Goal: Task Accomplishment & Management: Use online tool/utility

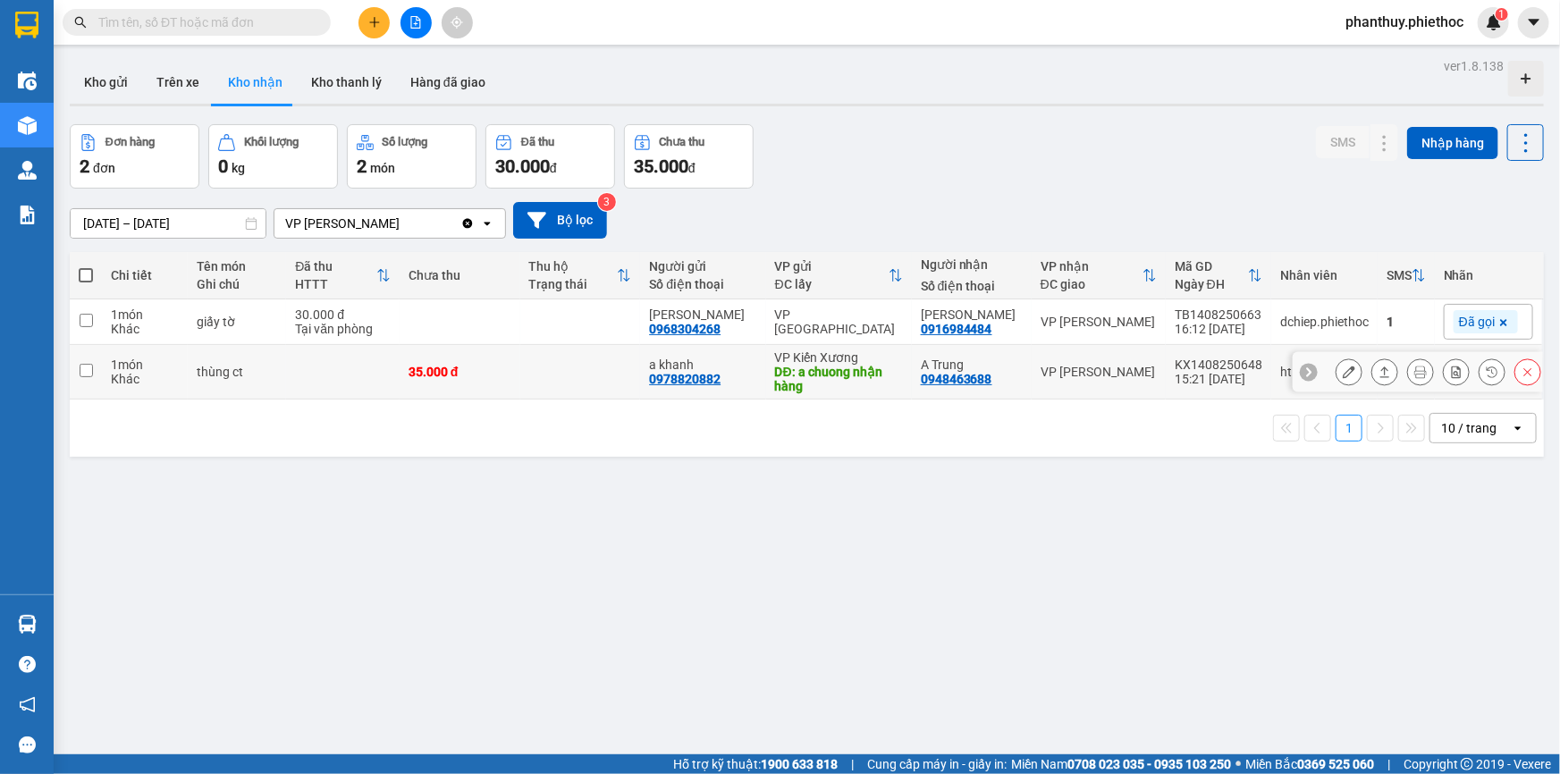
click at [1342, 366] on icon at bounding box center [1348, 372] width 13 height 13
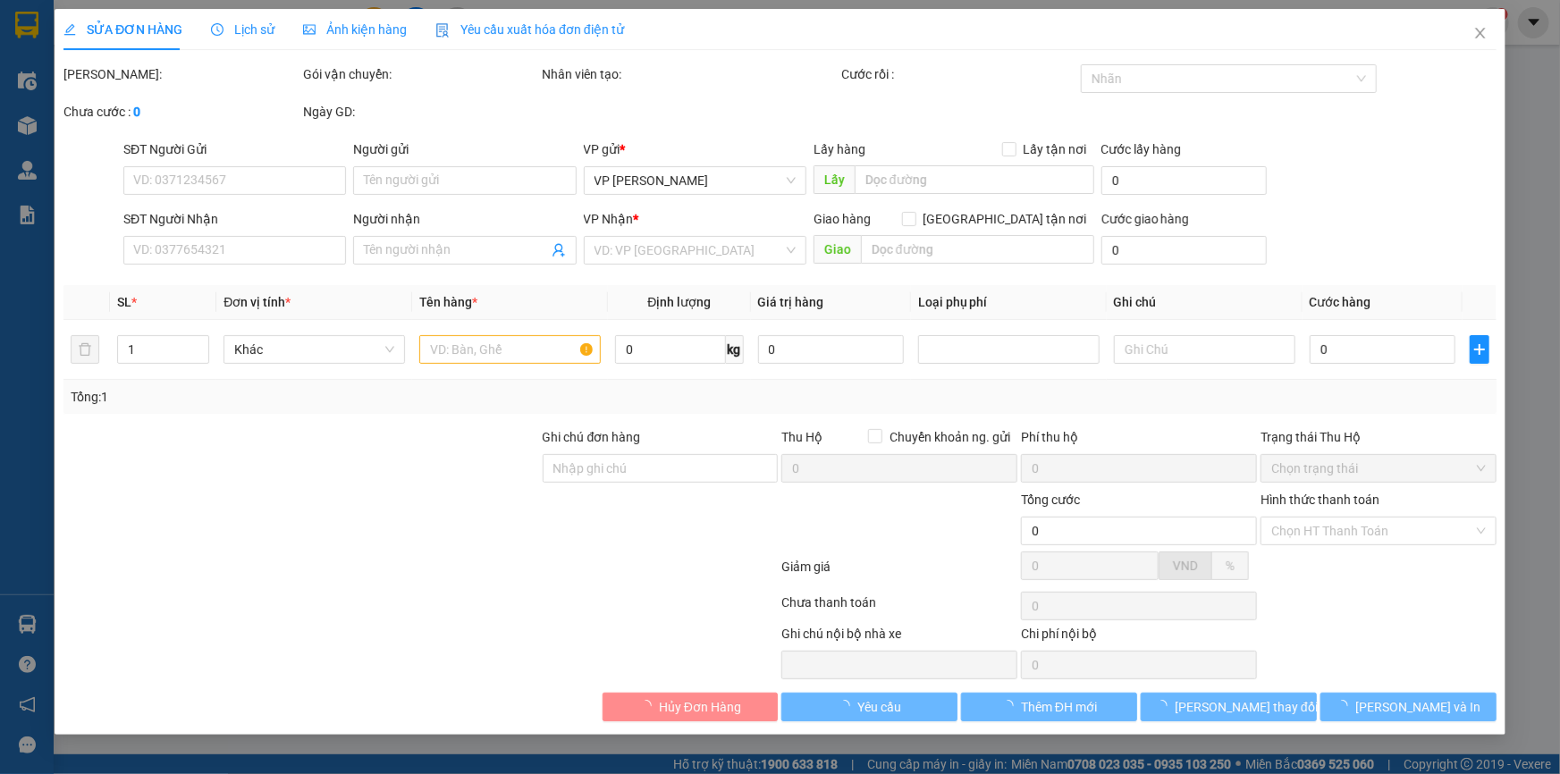
type input "0978820882"
type input "a khanh"
type input "a chuong nhận hàng"
type input "5.000"
type input "0948463688"
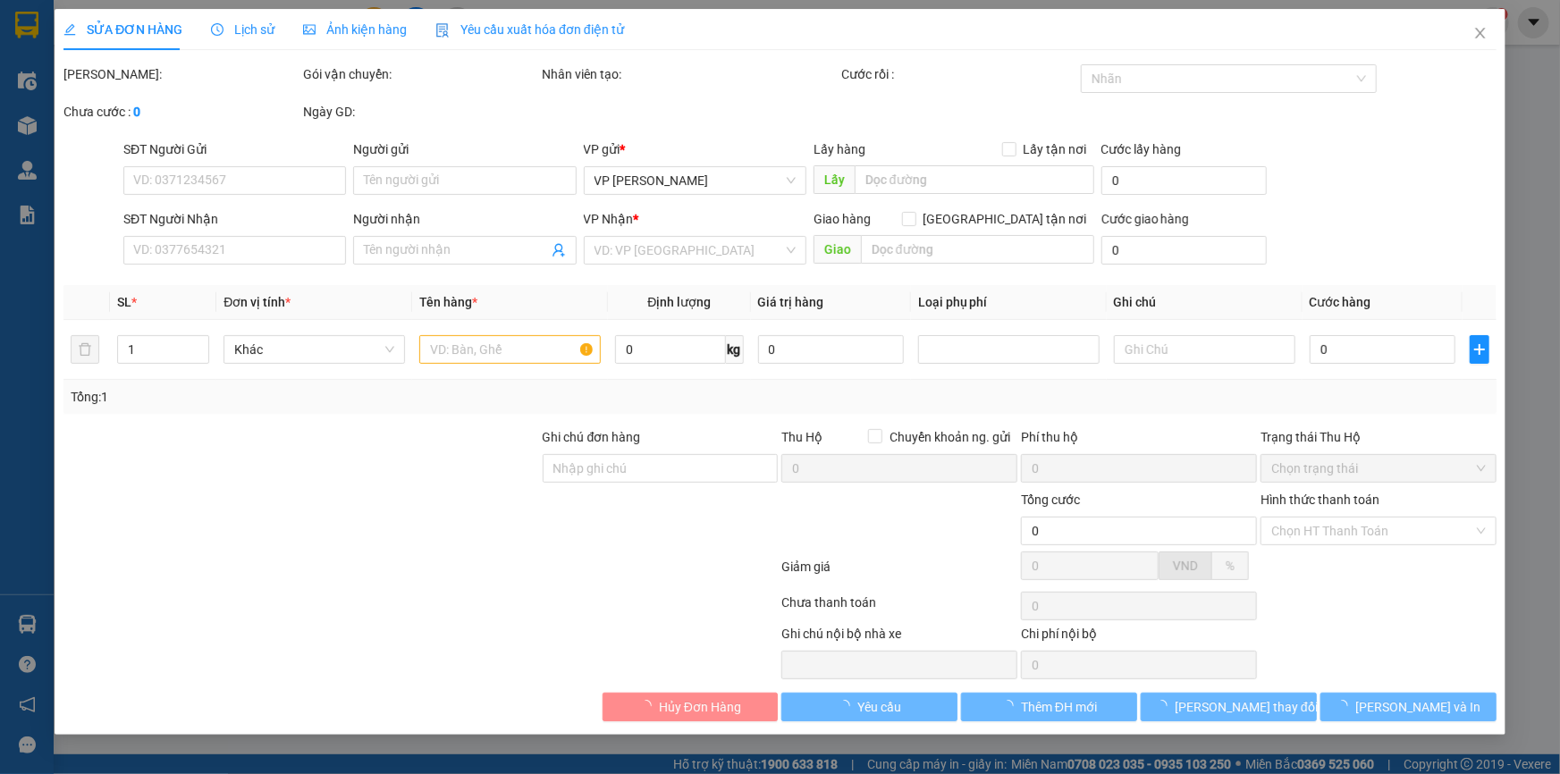
type input "A Trung"
type input "35.000"
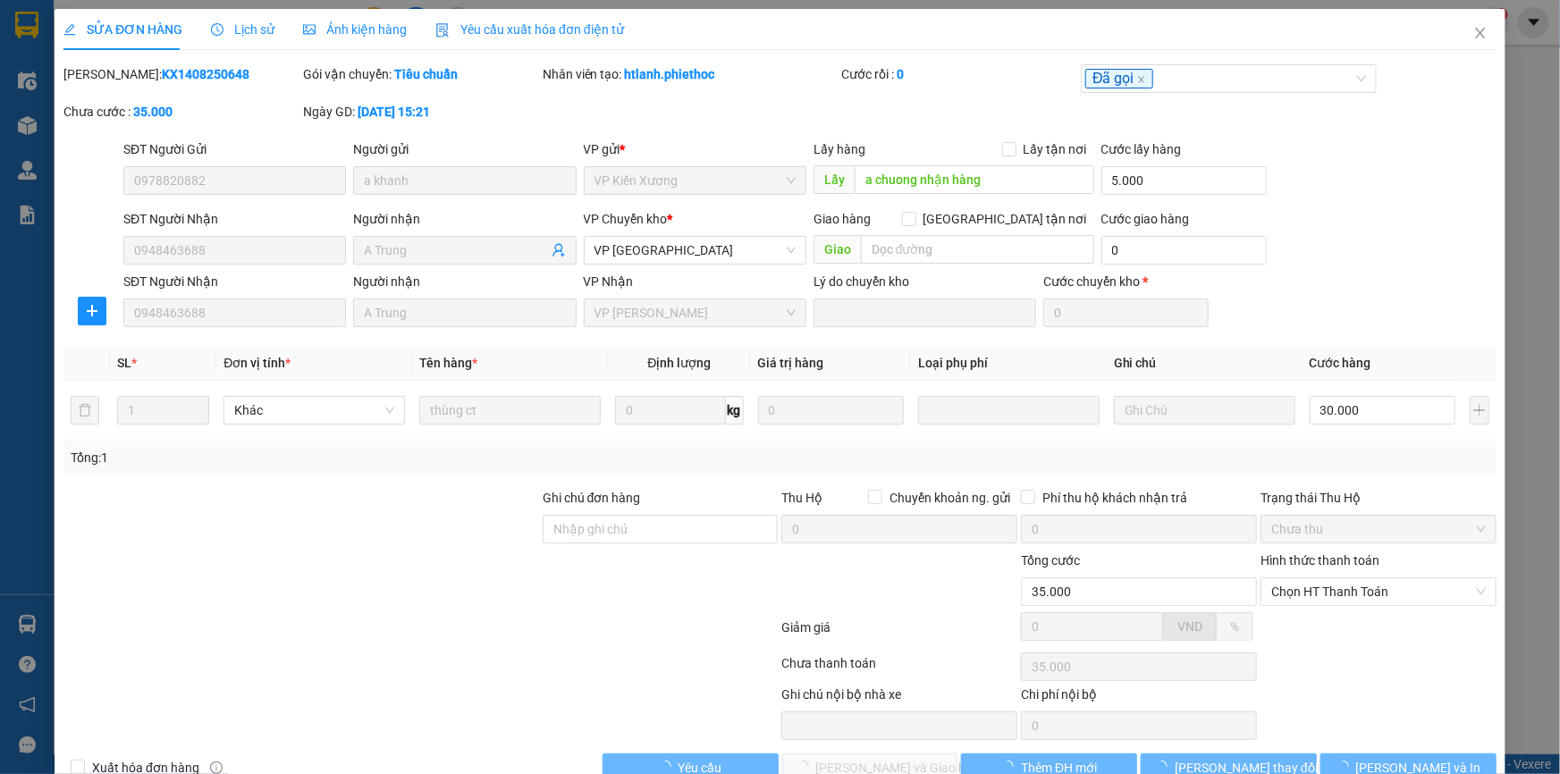
scroll to position [41, 0]
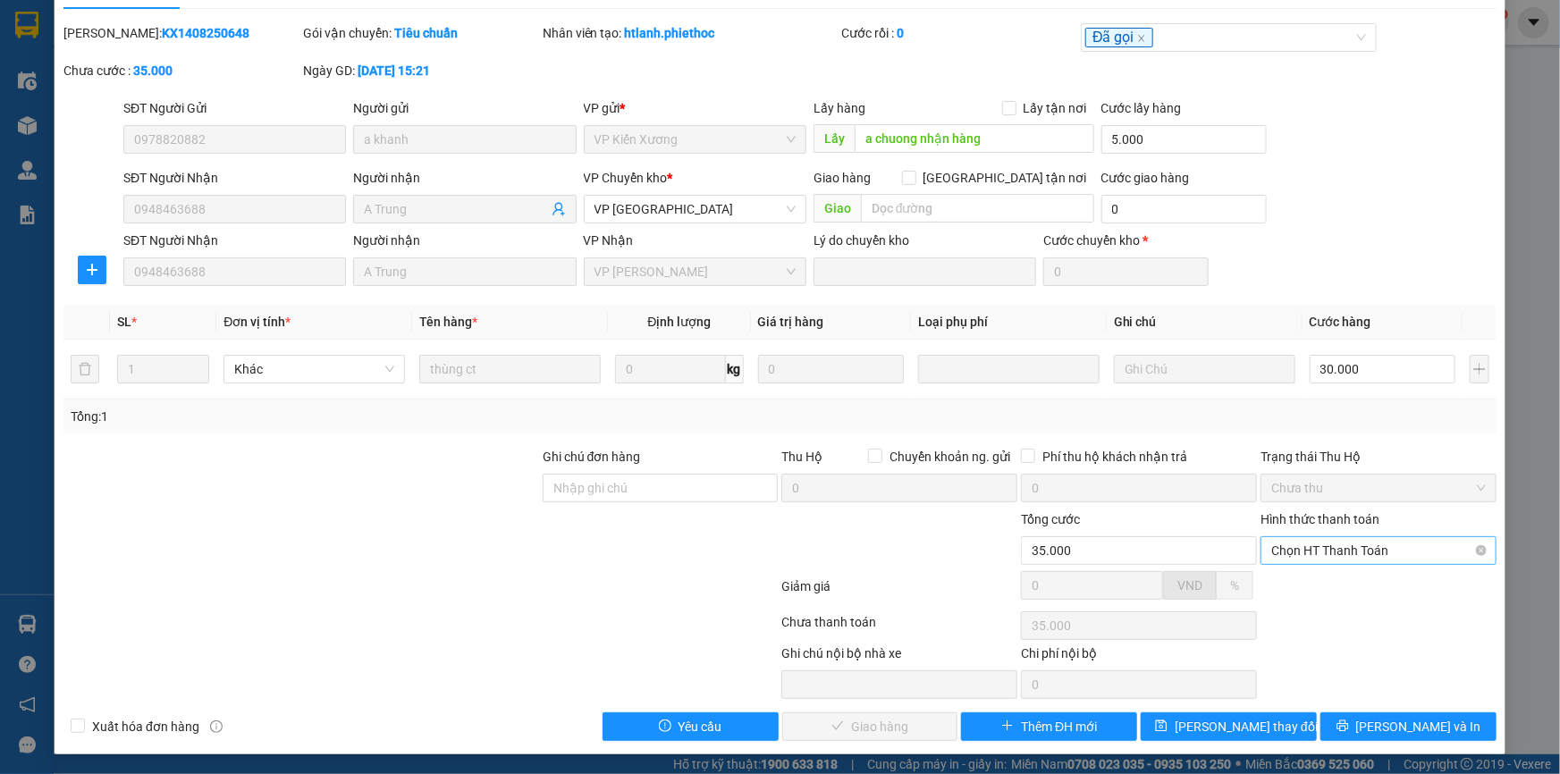
click at [1311, 546] on span "Chọn HT Thanh Toán" at bounding box center [1378, 550] width 215 height 27
drag, startPoint x: 1316, startPoint y: 591, endPoint x: 1265, endPoint y: 620, distance: 58.9
click at [1316, 590] on div "Tại văn phòng" at bounding box center [1367, 586] width 213 height 20
type input "0"
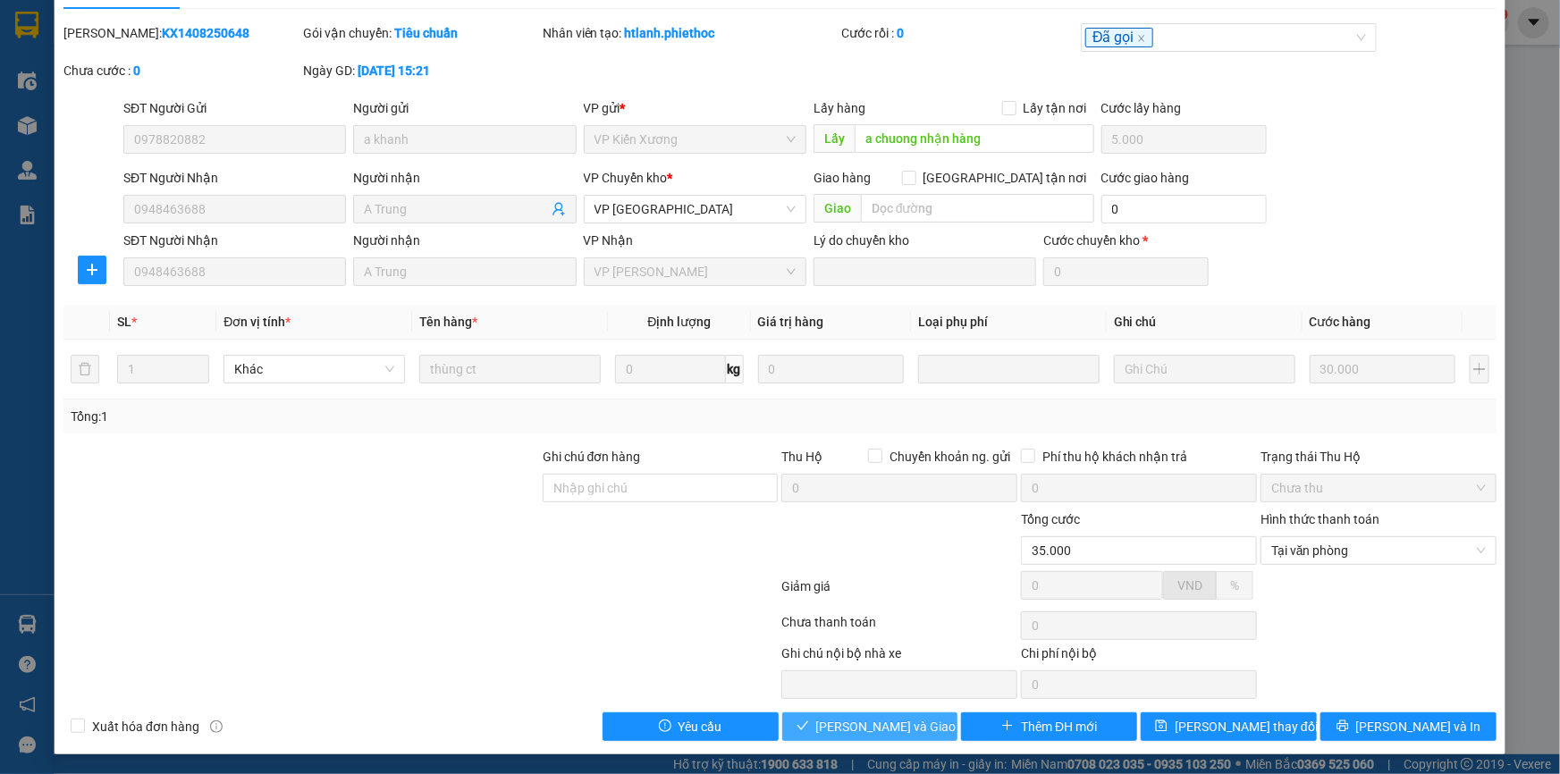
click at [912, 723] on span "[PERSON_NAME] và Giao hàng" at bounding box center [902, 727] width 172 height 20
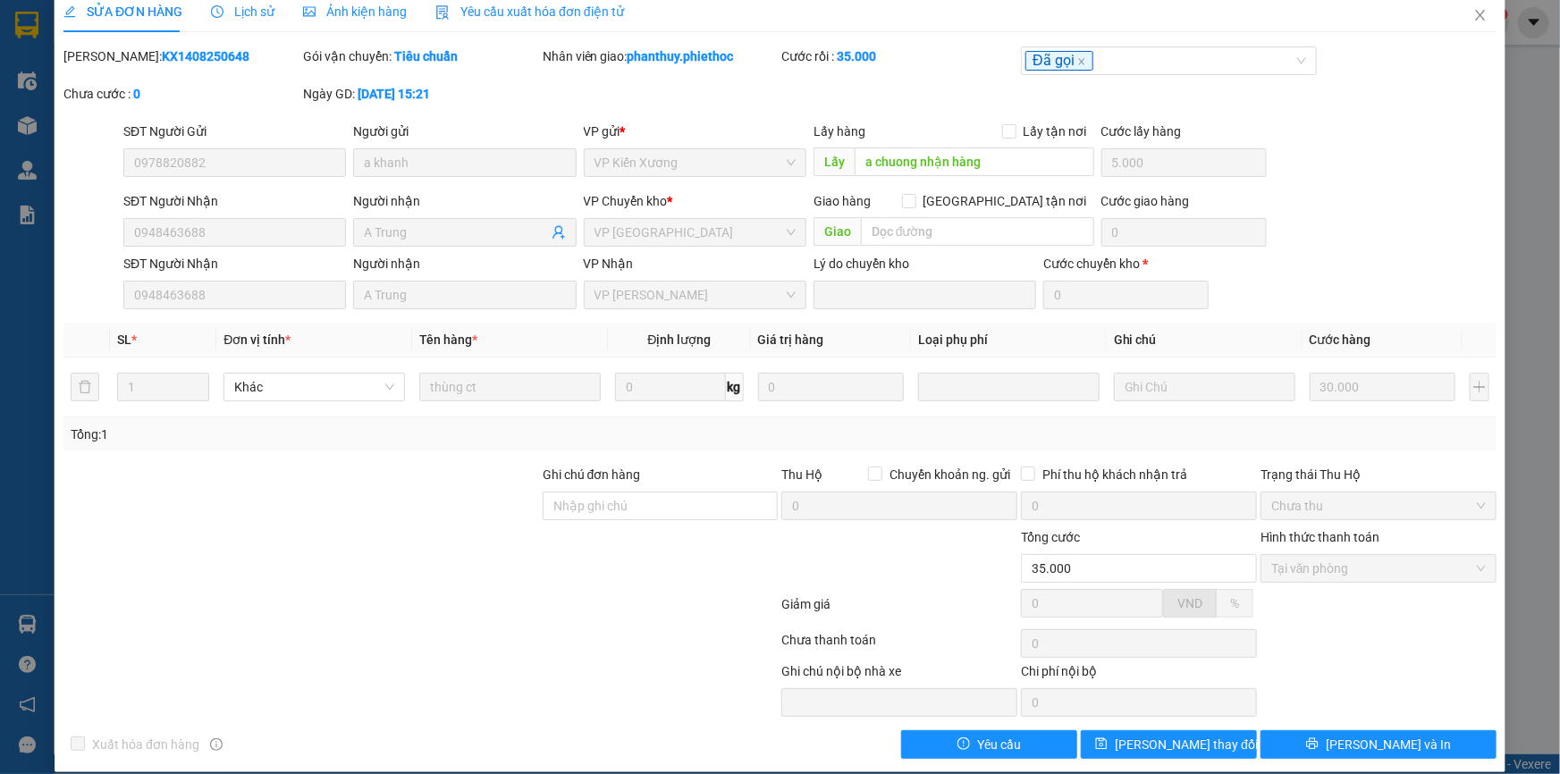
scroll to position [0, 0]
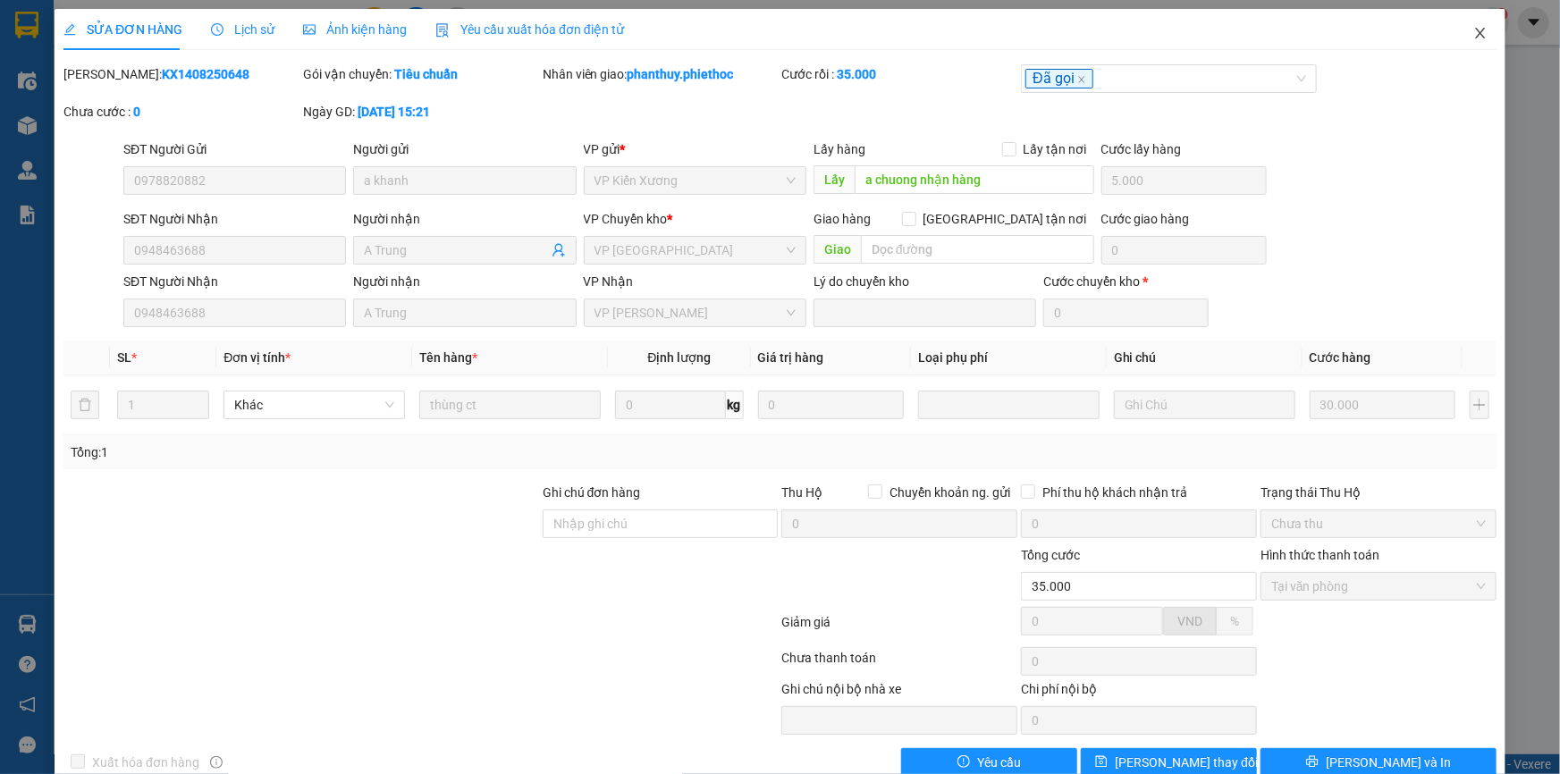
drag, startPoint x: 1467, startPoint y: 33, endPoint x: 235, endPoint y: 36, distance: 1231.6
click at [1475, 29] on icon "close" at bounding box center [1480, 33] width 10 height 11
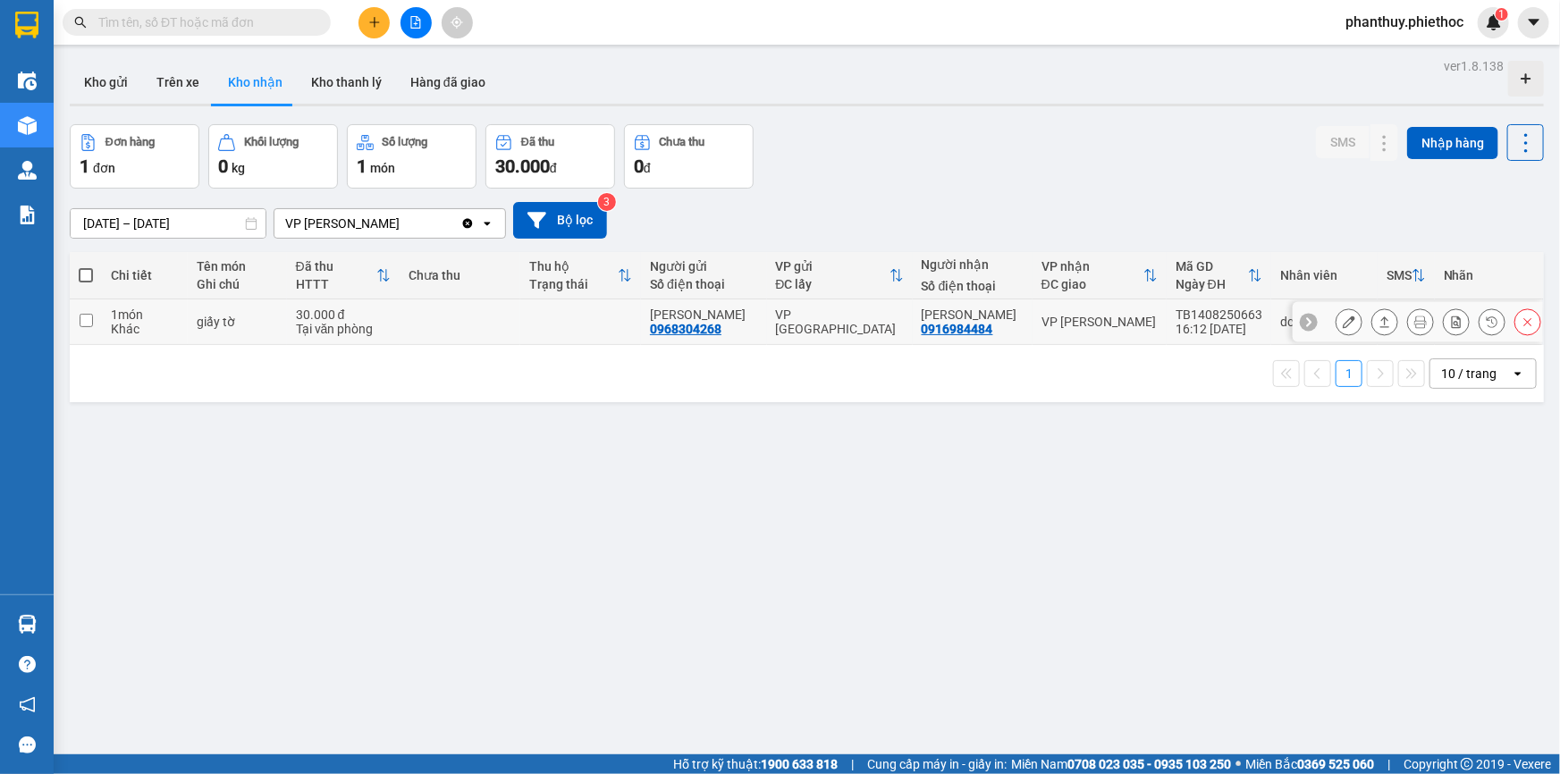
drag, startPoint x: 192, startPoint y: 311, endPoint x: 688, endPoint y: 266, distance: 498.0
click at [193, 311] on td "giấy tờ" at bounding box center [237, 322] width 99 height 46
checkbox input "true"
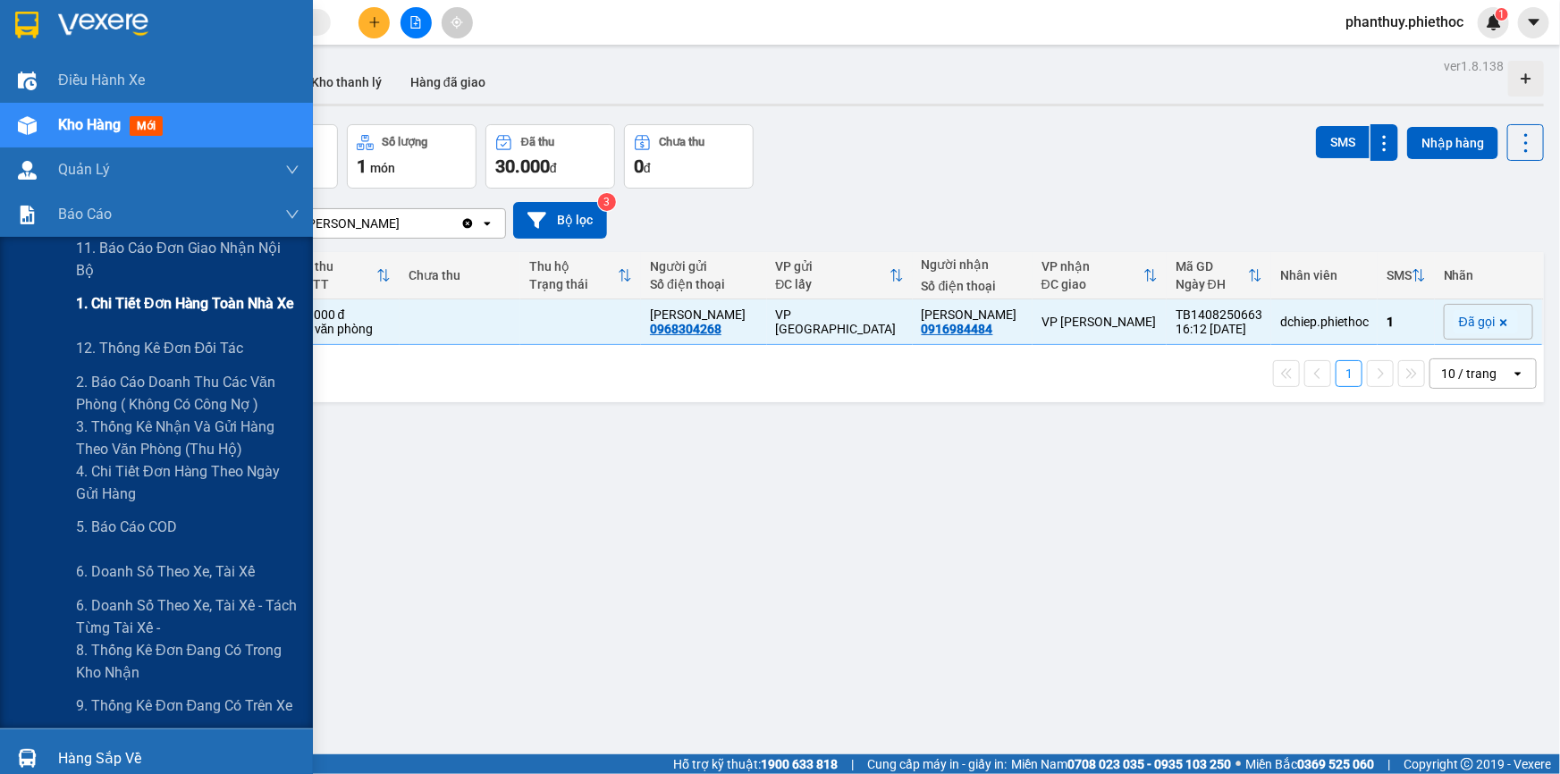
click at [156, 299] on span "1. Chi tiết đơn hàng toàn nhà xe" at bounding box center [185, 303] width 219 height 22
